Goal: Information Seeking & Learning: Learn about a topic

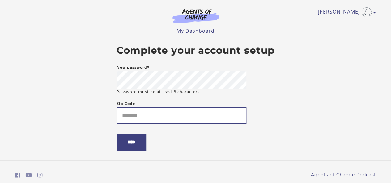
click at [176, 111] on input "Zip Code" at bounding box center [182, 116] width 130 height 16
type input "*"
type input "*****"
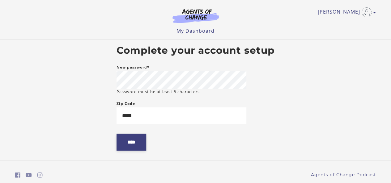
click at [143, 142] on input "****" at bounding box center [132, 142] width 30 height 17
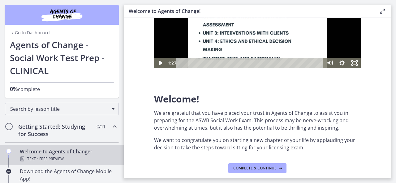
scroll to position [91, 0]
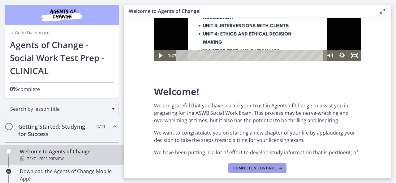
click at [251, 168] on span "Complete & continue" at bounding box center [254, 168] width 43 height 5
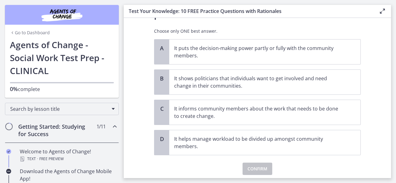
scroll to position [58, 0]
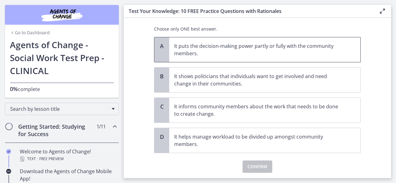
click at [164, 50] on div "A" at bounding box center [161, 49] width 15 height 25
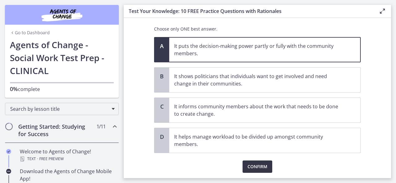
click at [258, 165] on span "Confirm" at bounding box center [257, 166] width 20 height 7
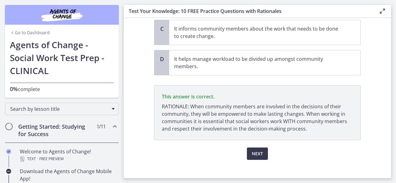
scroll to position [141, 0]
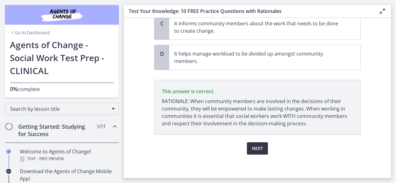
click at [259, 143] on button "Next" at bounding box center [257, 148] width 21 height 12
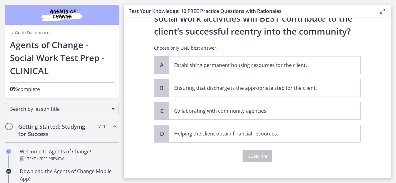
scroll to position [66, 0]
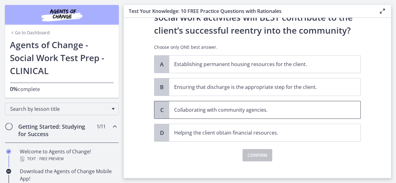
click at [158, 110] on span "C" at bounding box center [161, 109] width 7 height 7
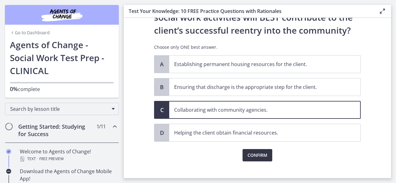
click at [252, 155] on span "Confirm" at bounding box center [257, 155] width 20 height 7
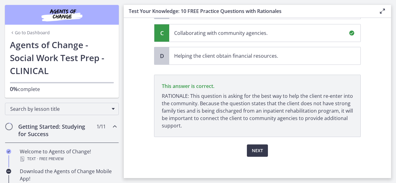
scroll to position [145, 0]
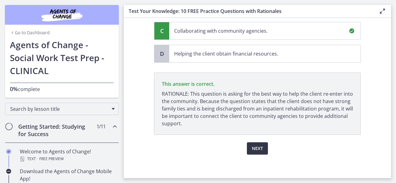
click at [261, 150] on button "Next" at bounding box center [257, 148] width 21 height 12
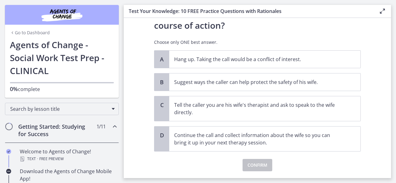
scroll to position [111, 0]
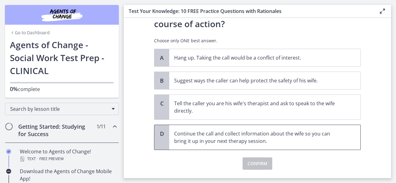
click at [156, 143] on div "D" at bounding box center [161, 137] width 15 height 25
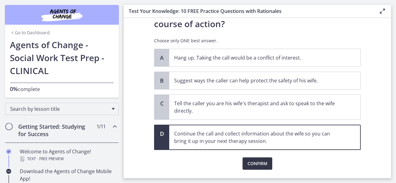
click at [250, 165] on span "Confirm" at bounding box center [257, 163] width 20 height 7
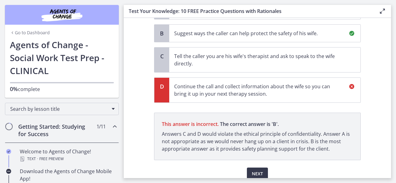
scroll to position [159, 0]
click at [257, 170] on span "Next" at bounding box center [257, 173] width 11 height 7
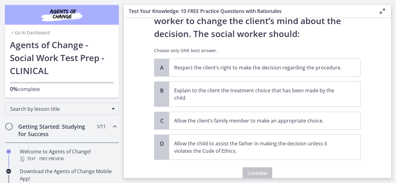
scroll to position [88, 0]
click at [163, 66] on span "A" at bounding box center [161, 67] width 7 height 7
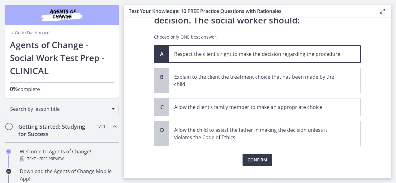
scroll to position [114, 0]
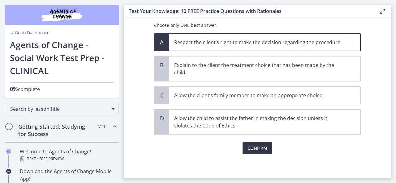
click at [250, 148] on span "Confirm" at bounding box center [257, 148] width 20 height 7
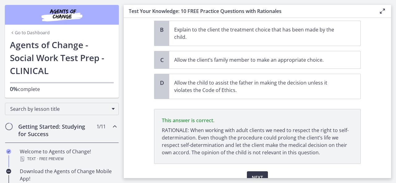
scroll to position [178, 0]
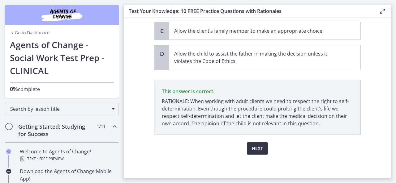
click at [252, 146] on span "Next" at bounding box center [257, 148] width 11 height 7
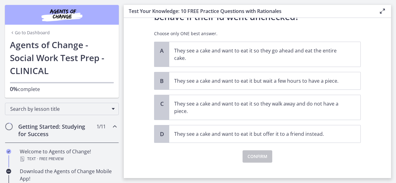
scroll to position [54, 0]
click at [159, 58] on div "A" at bounding box center [161, 54] width 15 height 25
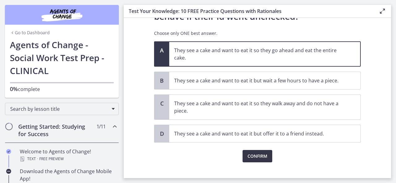
click at [256, 155] on span "Confirm" at bounding box center [257, 156] width 20 height 7
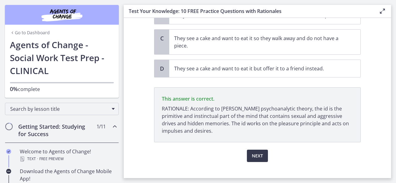
scroll to position [126, 0]
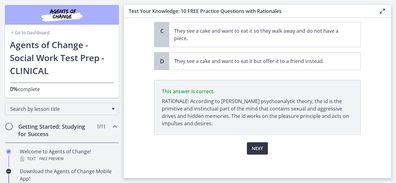
click at [260, 147] on span "Next" at bounding box center [257, 148] width 11 height 7
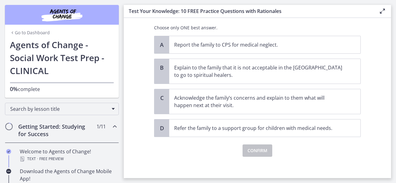
scroll to position [166, 0]
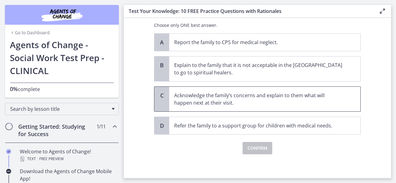
click at [163, 95] on div "C" at bounding box center [161, 99] width 15 height 25
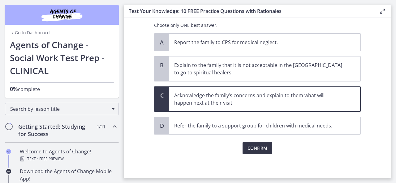
click at [252, 149] on span "Confirm" at bounding box center [257, 148] width 20 height 7
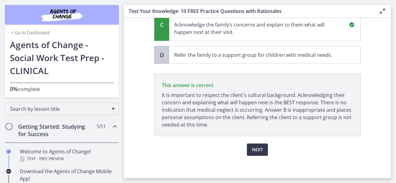
scroll to position [238, 0]
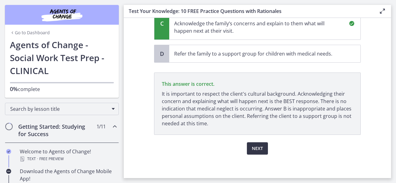
click at [255, 149] on span "Next" at bounding box center [257, 148] width 11 height 7
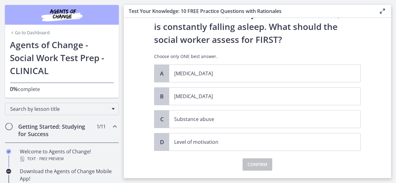
scroll to position [70, 0]
click at [169, 97] on span "Child neglect" at bounding box center [264, 95] width 191 height 17
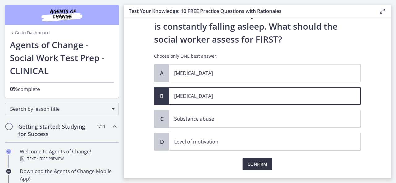
click at [256, 163] on span "Confirm" at bounding box center [257, 164] width 20 height 7
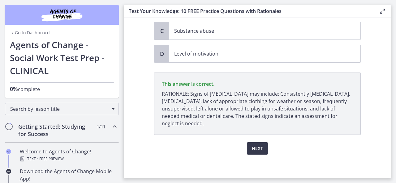
scroll to position [158, 0]
click at [252, 147] on span "Next" at bounding box center [257, 148] width 11 height 7
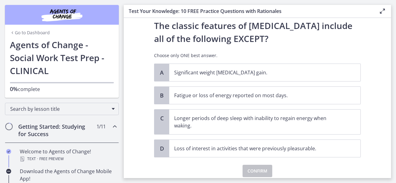
scroll to position [21, 0]
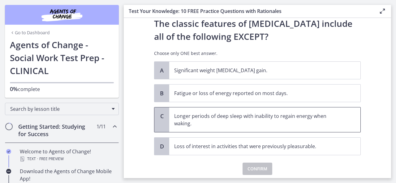
click at [158, 118] on span "C" at bounding box center [161, 115] width 7 height 7
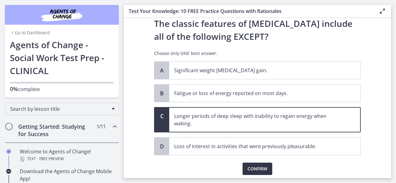
click at [259, 170] on span "Confirm" at bounding box center [257, 168] width 20 height 7
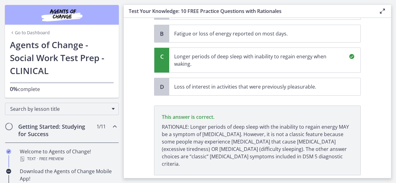
scroll to position [113, 0]
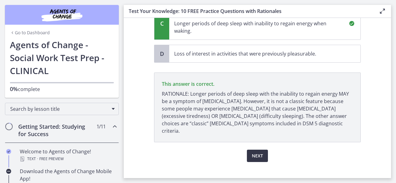
click at [252, 152] on span "Next" at bounding box center [257, 155] width 11 height 7
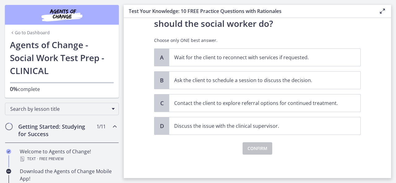
scroll to position [99, 0]
click at [154, 78] on div "B" at bounding box center [161, 79] width 15 height 17
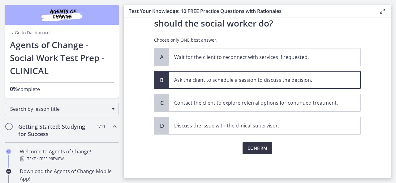
click at [252, 147] on span "Confirm" at bounding box center [257, 148] width 20 height 7
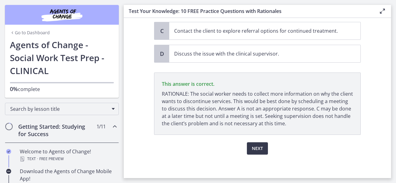
scroll to position [171, 0]
click at [260, 147] on span "Next" at bounding box center [257, 148] width 11 height 7
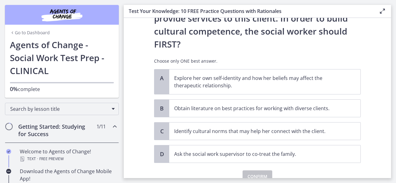
scroll to position [130, 0]
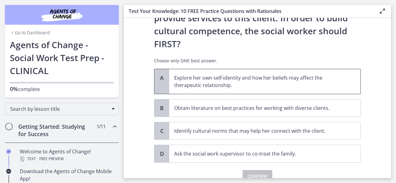
click at [205, 69] on span "Explore her own self-identity and how her beliefs may affect the therapeutic re…" at bounding box center [264, 81] width 191 height 25
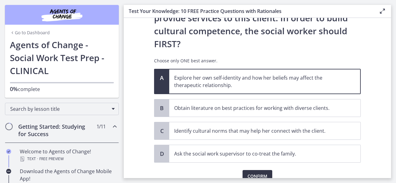
click at [261, 173] on span "Confirm" at bounding box center [257, 176] width 20 height 7
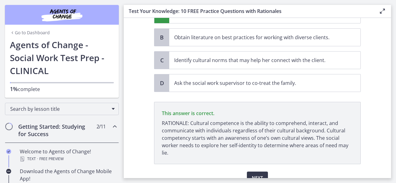
scroll to position [204, 0]
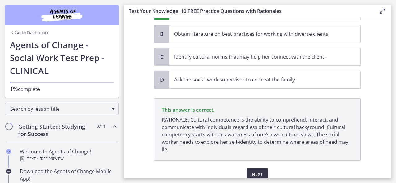
click at [264, 168] on button "Next" at bounding box center [257, 174] width 21 height 12
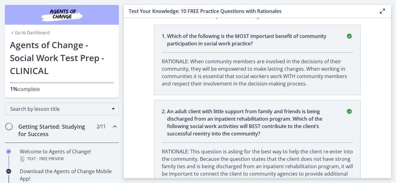
scroll to position [0, 0]
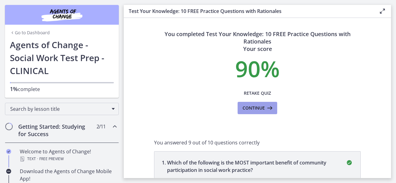
click at [254, 107] on span "Continue" at bounding box center [253, 107] width 22 height 7
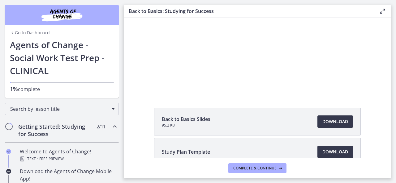
scroll to position [72, 0]
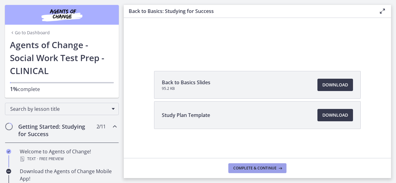
click at [269, 172] on button "Complete & continue" at bounding box center [257, 168] width 58 height 10
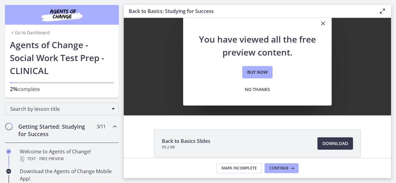
scroll to position [6, 0]
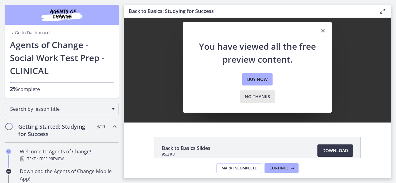
click at [263, 96] on span "No thanks" at bounding box center [256, 96] width 25 height 7
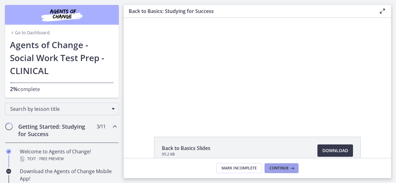
click at [280, 168] on span "Continue" at bounding box center [278, 168] width 19 height 5
